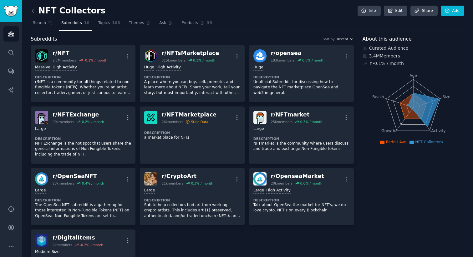
scroll to position [41, 0]
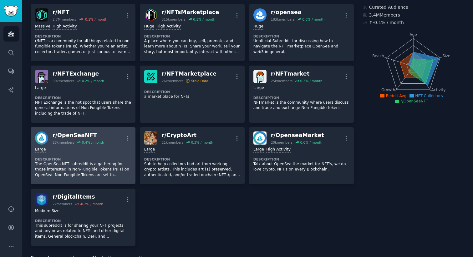
click at [99, 155] on div "Large Description The OpenSea NFT subreddit is a gathering for those interested…" at bounding box center [83, 162] width 96 height 35
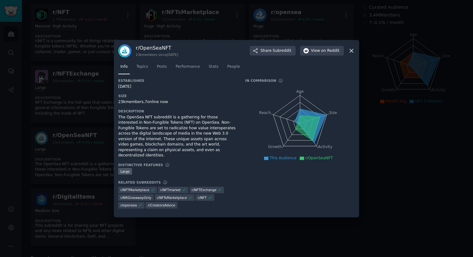
click at [353, 54] on icon at bounding box center [351, 51] width 7 height 7
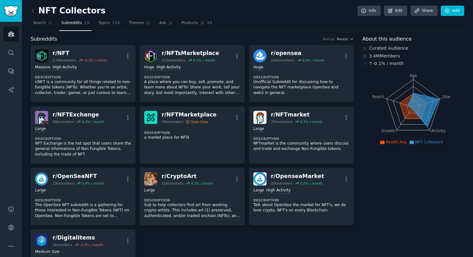
click at [136, 24] on span "Themes" at bounding box center [136, 23] width 15 height 6
